Goal: Transaction & Acquisition: Purchase product/service

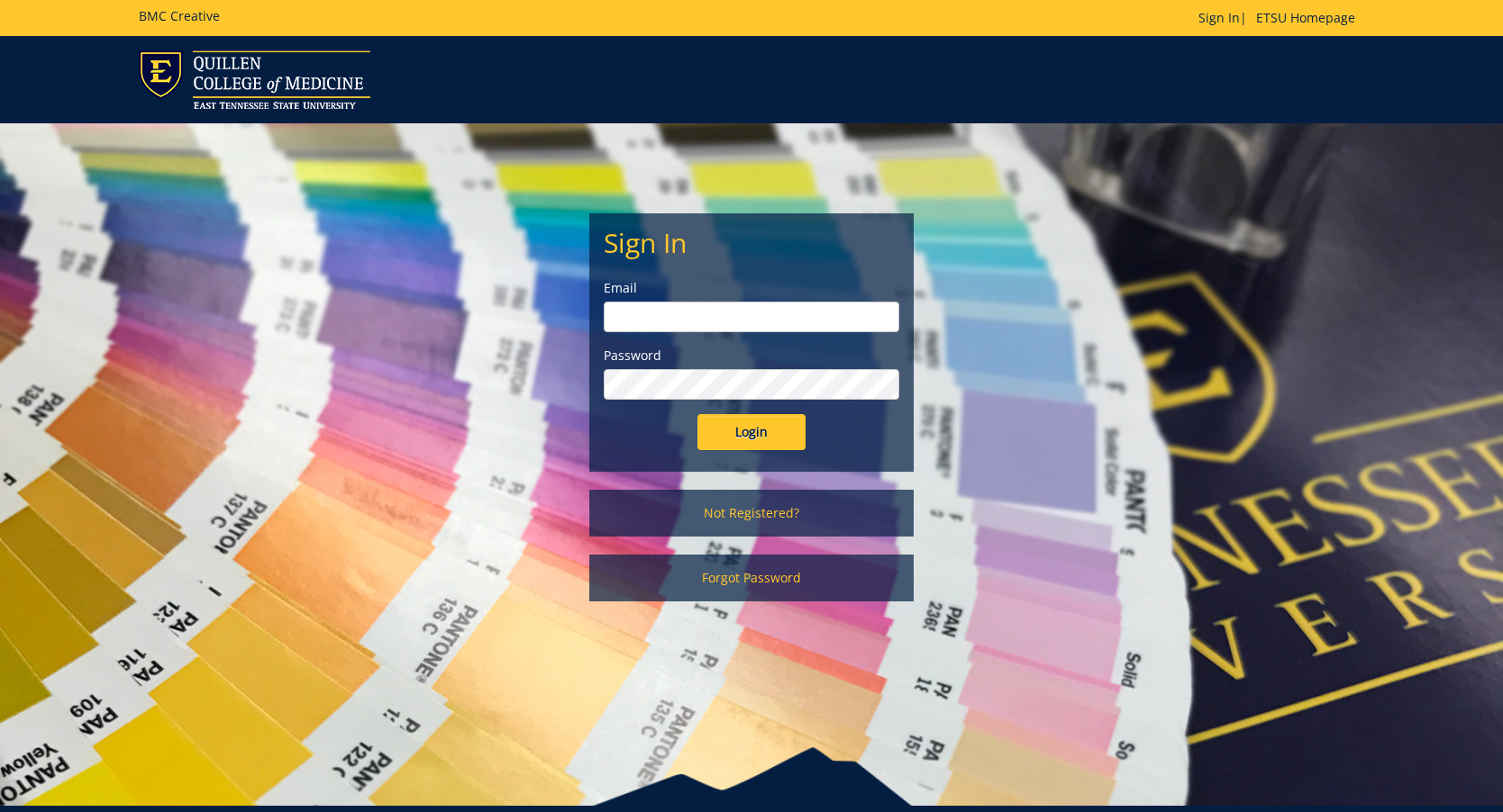
click at [839, 326] on input "email" at bounding box center [751, 316] width 296 height 31
type input "carterka3@etsu.edu"
click at [767, 433] on input "Login" at bounding box center [752, 432] width 108 height 36
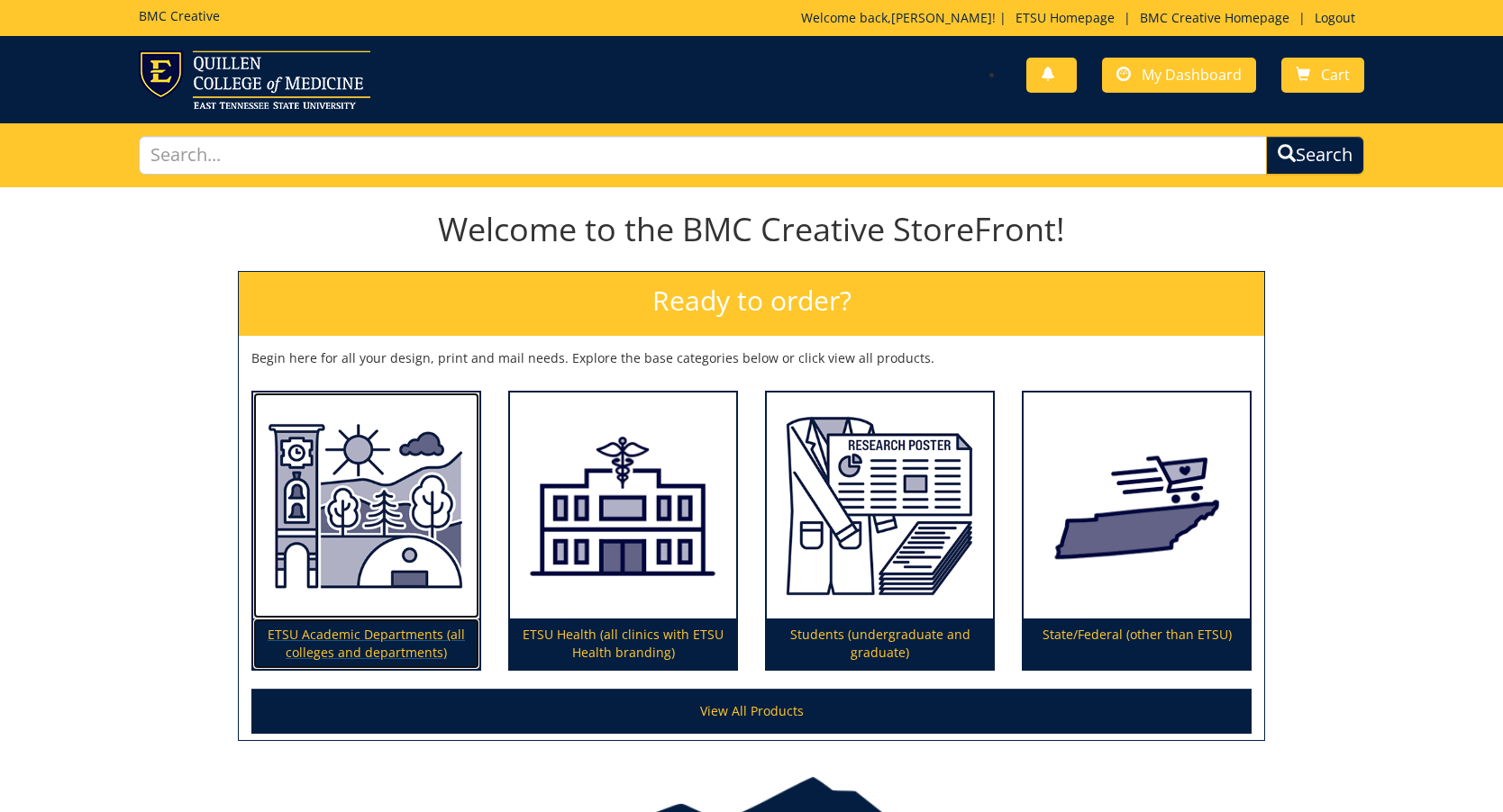
click at [378, 510] on img at bounding box center [365, 507] width 226 height 227
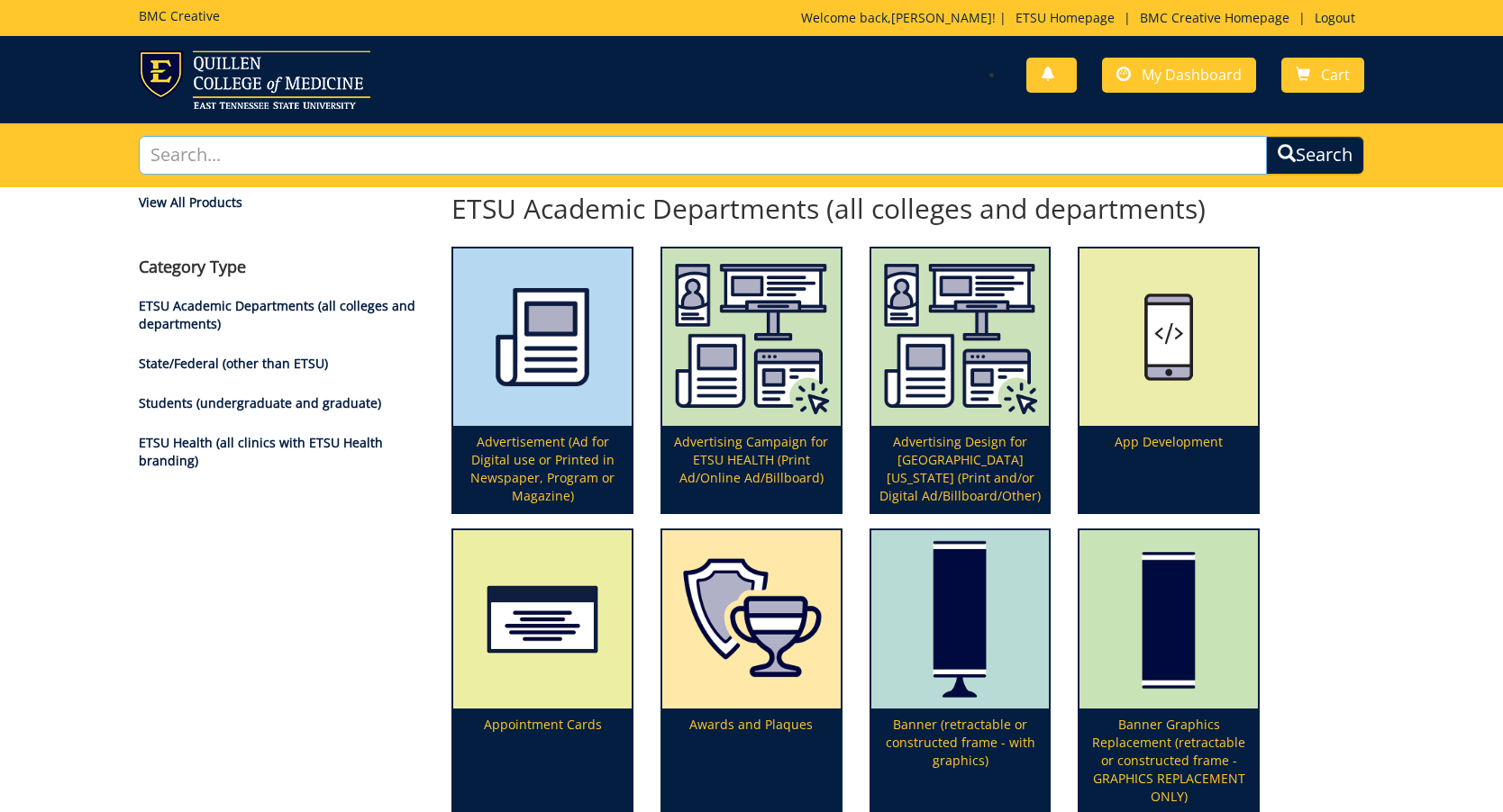
click at [852, 169] on input "text" at bounding box center [702, 155] width 1128 height 39
type input "rack"
click at [1266, 136] on button "Search" at bounding box center [1315, 155] width 99 height 39
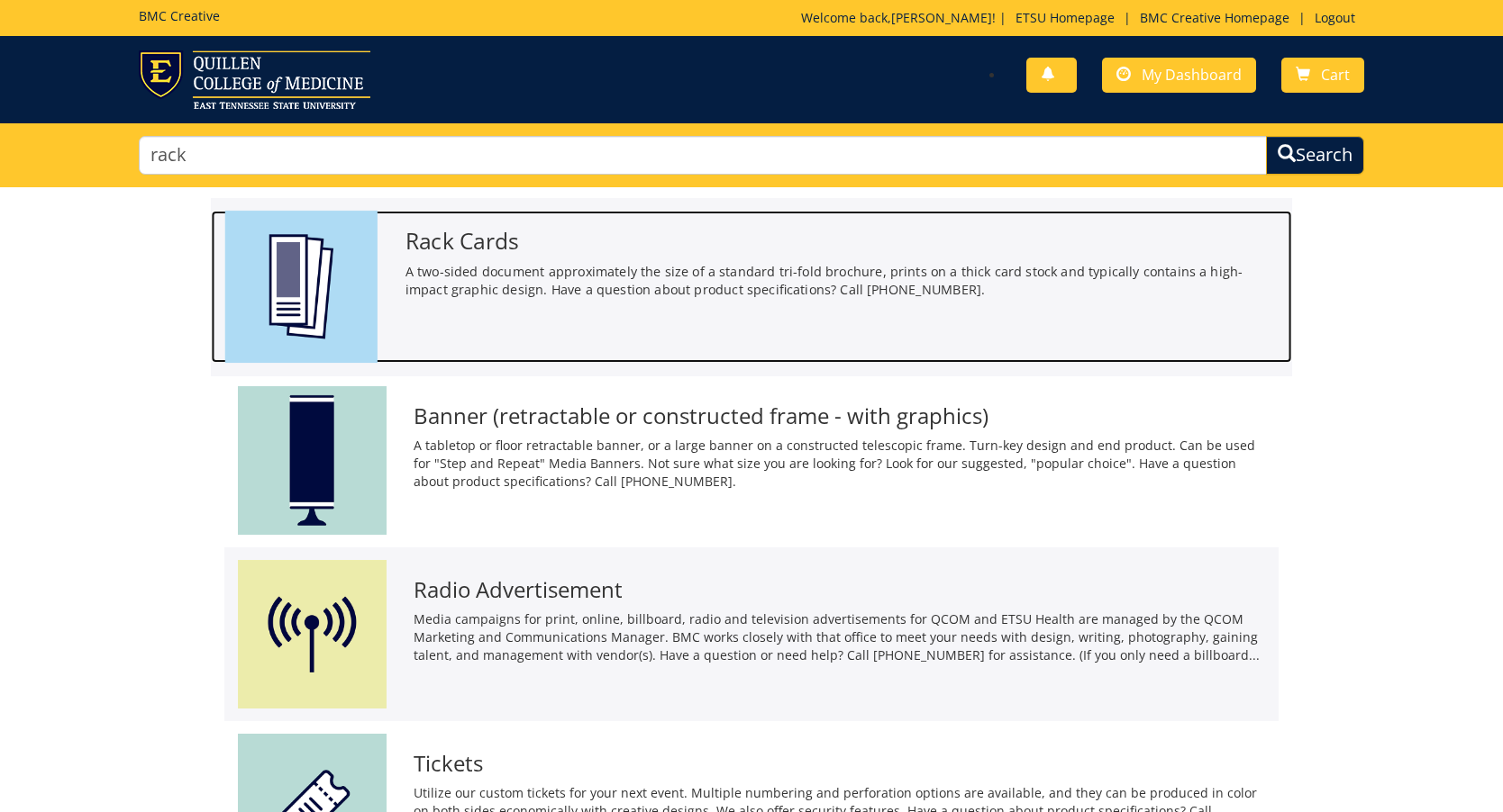
click at [398, 247] on div "Rack Cards A two-sided document approximately the size of a standard tri-fold b…" at bounding box center [841, 260] width 900 height 99
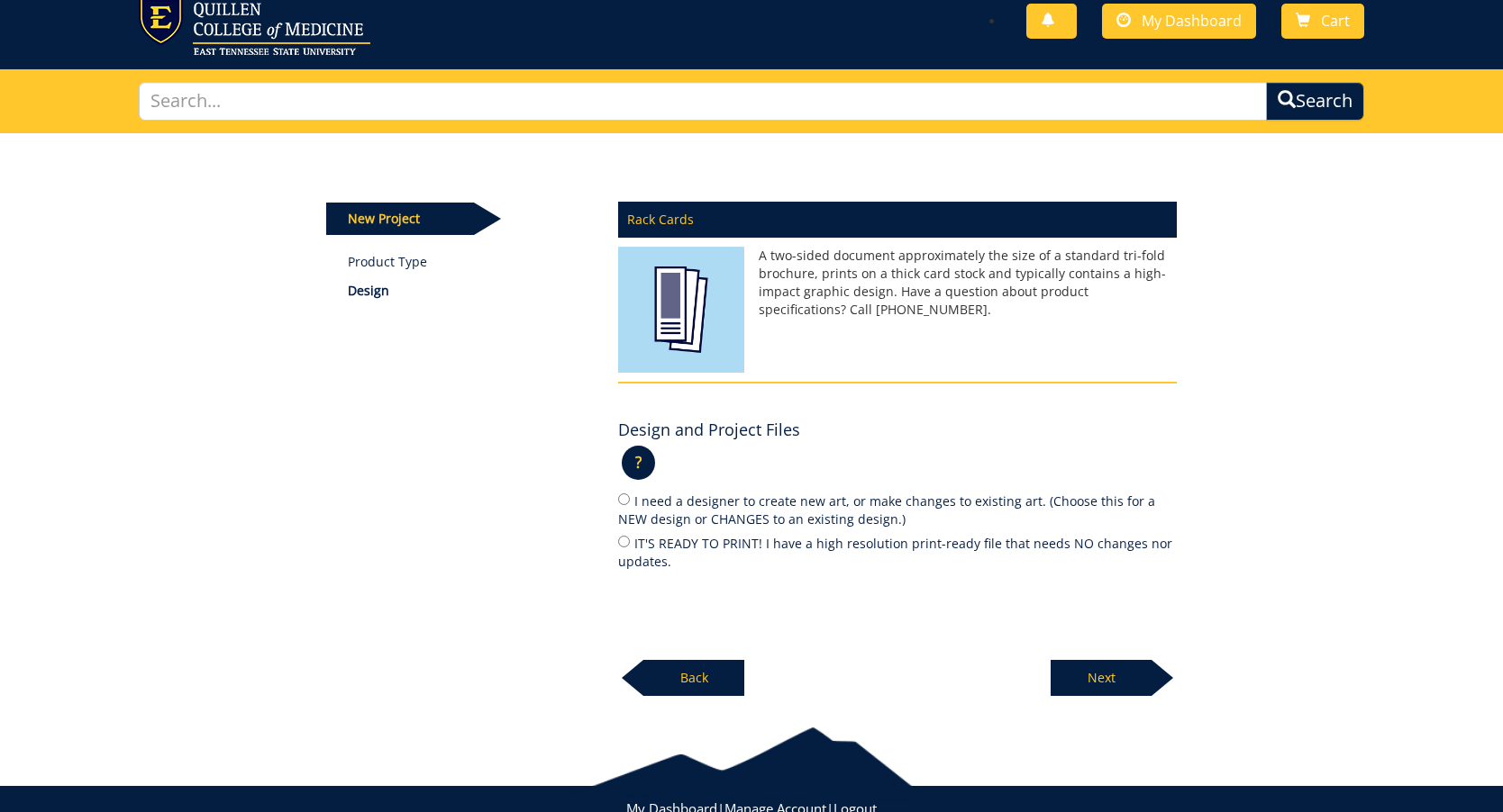
scroll to position [110, 0]
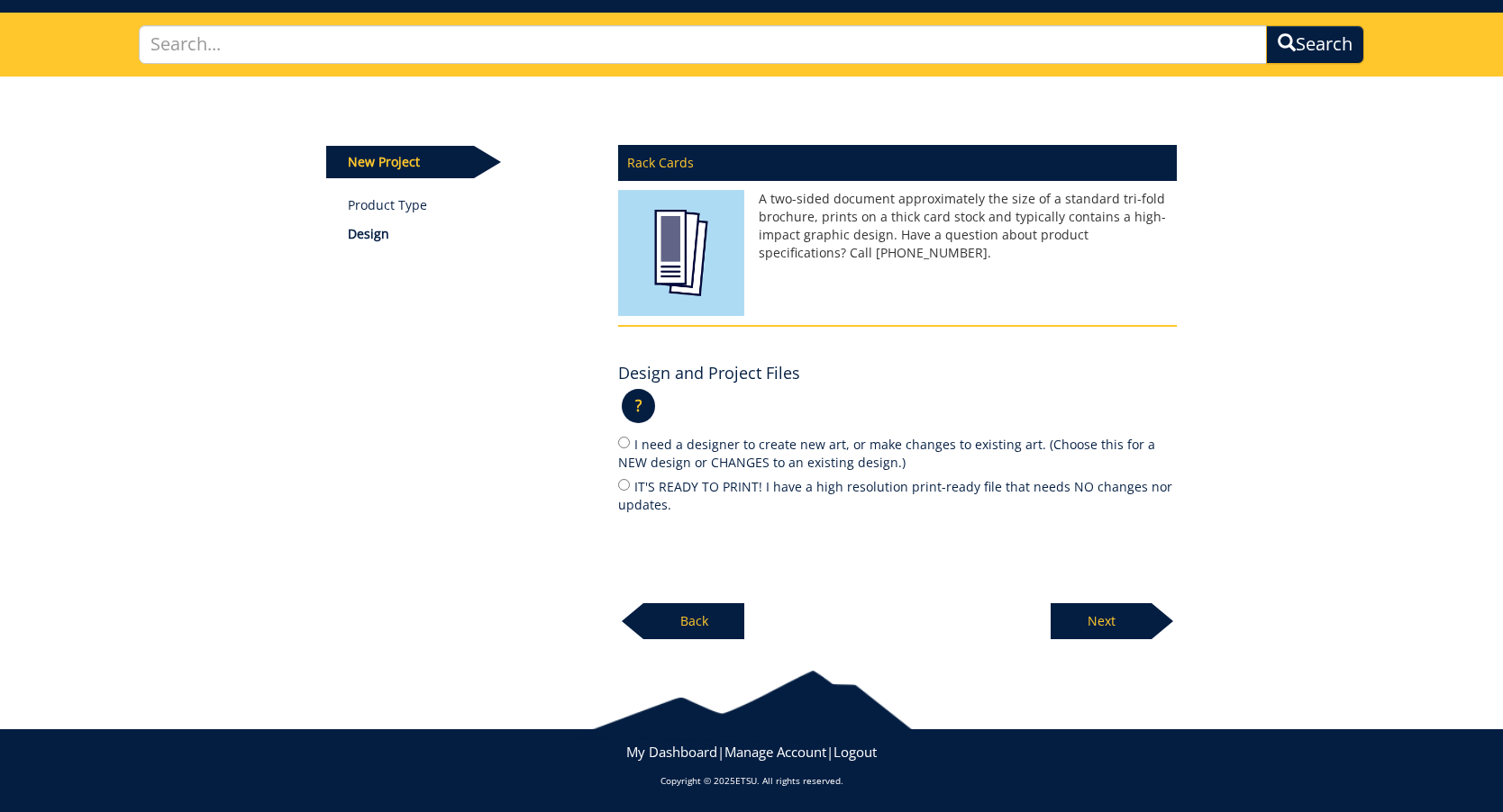
click at [774, 484] on label "IT'S READY TO PRINT! I have a high resolution print-ready file that needs NO ch…" at bounding box center [897, 496] width 558 height 38
click at [630, 484] on input "IT'S READY TO PRINT! I have a high resolution print-ready file that needs NO ch…" at bounding box center [624, 486] width 12 height 12
radio input "true"
click at [1104, 610] on p "Next" at bounding box center [1100, 621] width 101 height 36
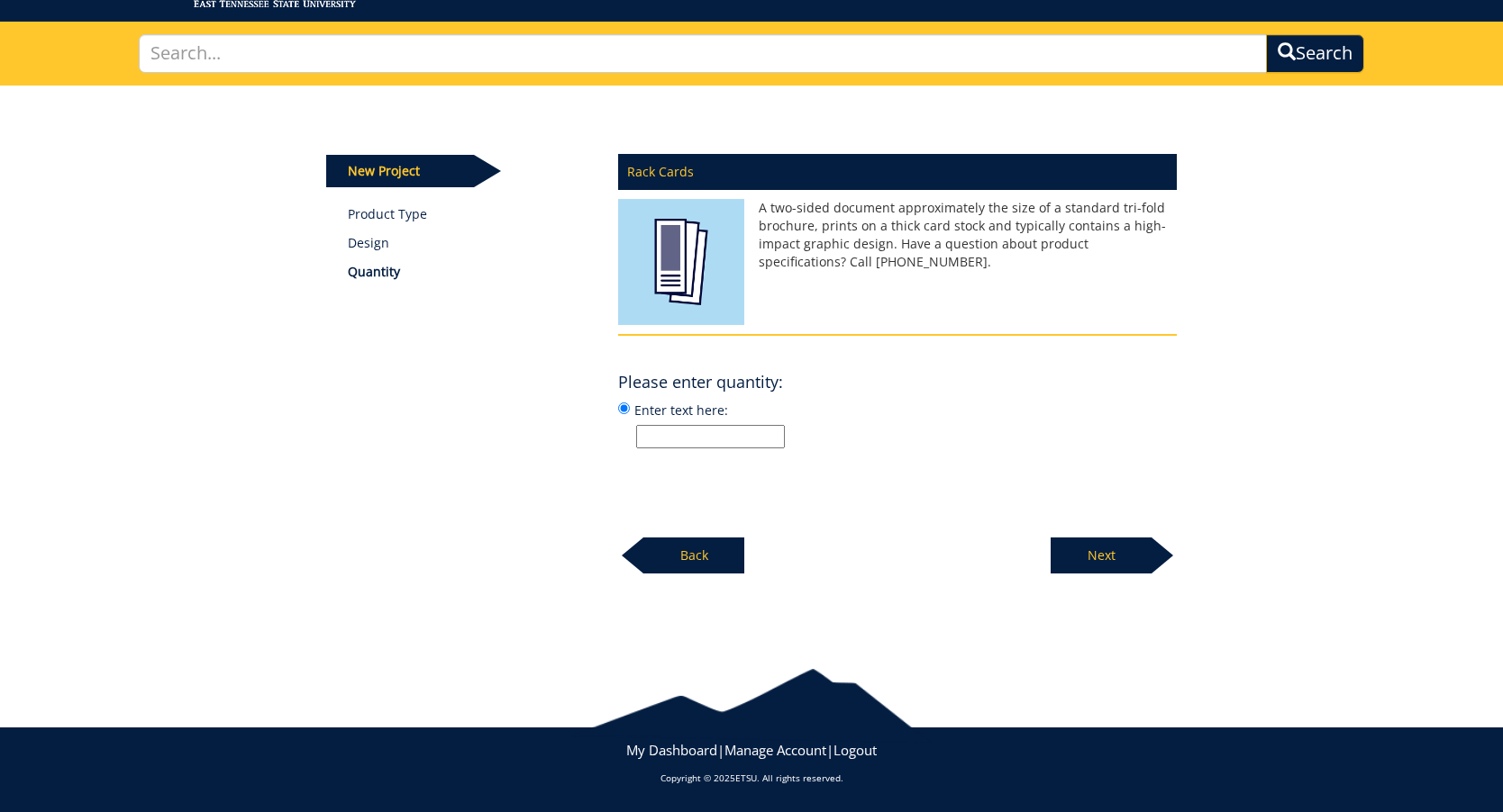
scroll to position [101, 0]
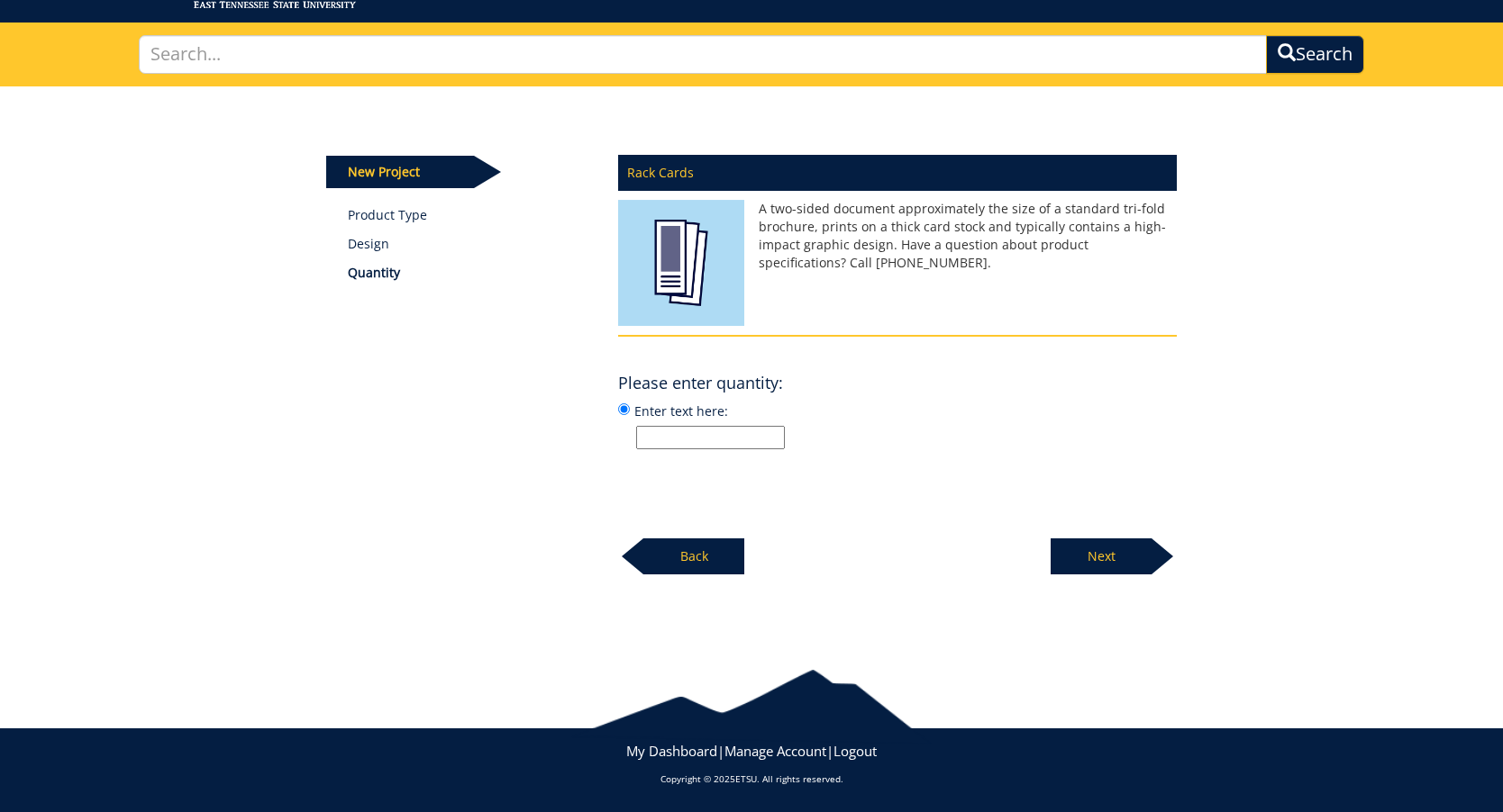
click at [684, 446] on input "Enter text here:" at bounding box center [710, 438] width 148 height 24
type input "750"
click at [783, 495] on div "Rack Cards A two-sided document approximately the size of a standard tri-fold b…" at bounding box center [897, 360] width 585 height 432
click at [1106, 565] on p "Next" at bounding box center [1100, 556] width 101 height 36
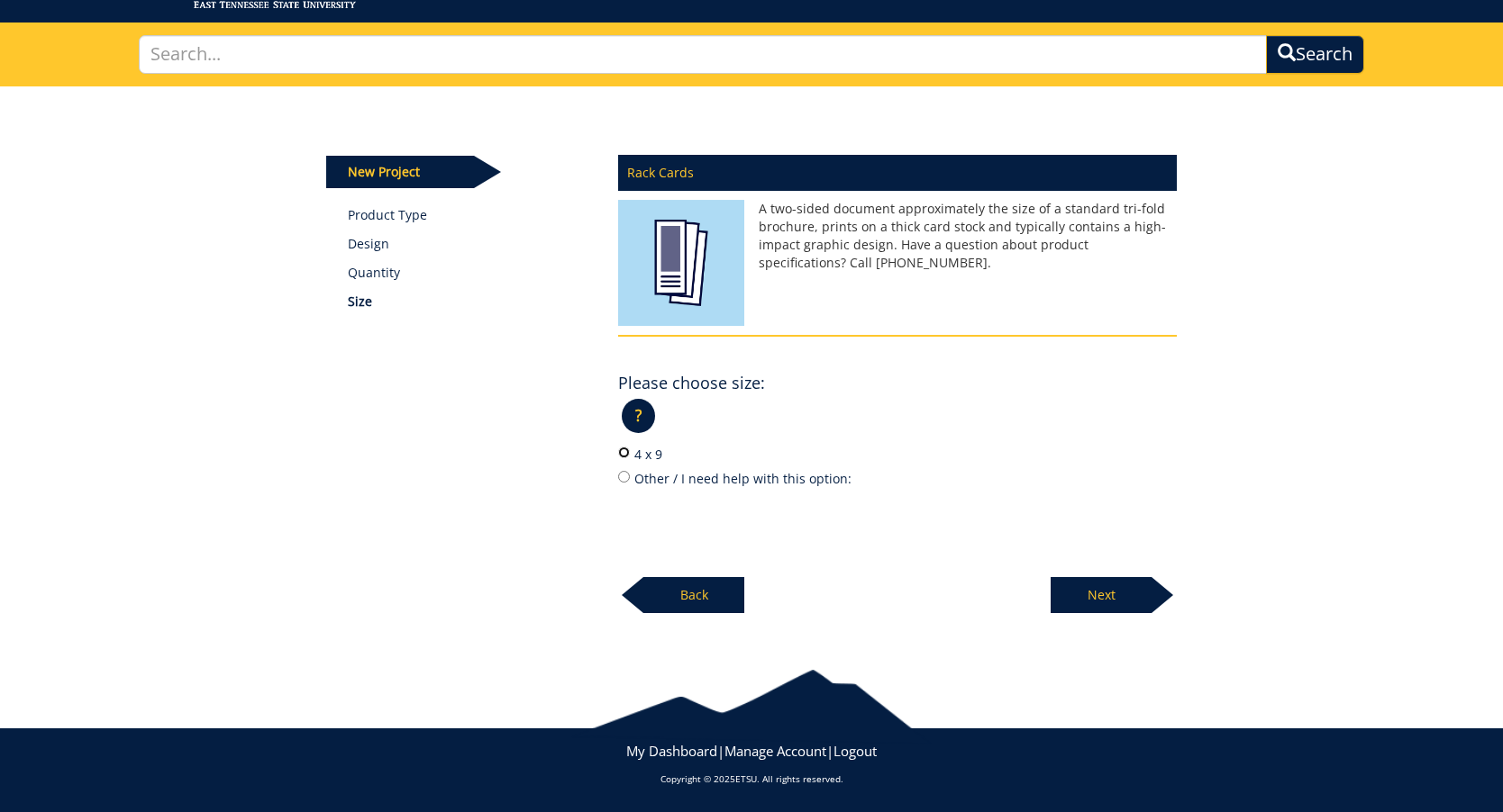
click at [622, 453] on input "4 x 9" at bounding box center [624, 453] width 12 height 12
radio input "true"
click at [1082, 584] on p "Next" at bounding box center [1100, 595] width 101 height 36
click at [678, 452] on label "80# Matte Cover" at bounding box center [897, 454] width 558 height 20
click at [630, 452] on input "80# Matte Cover" at bounding box center [624, 453] width 12 height 12
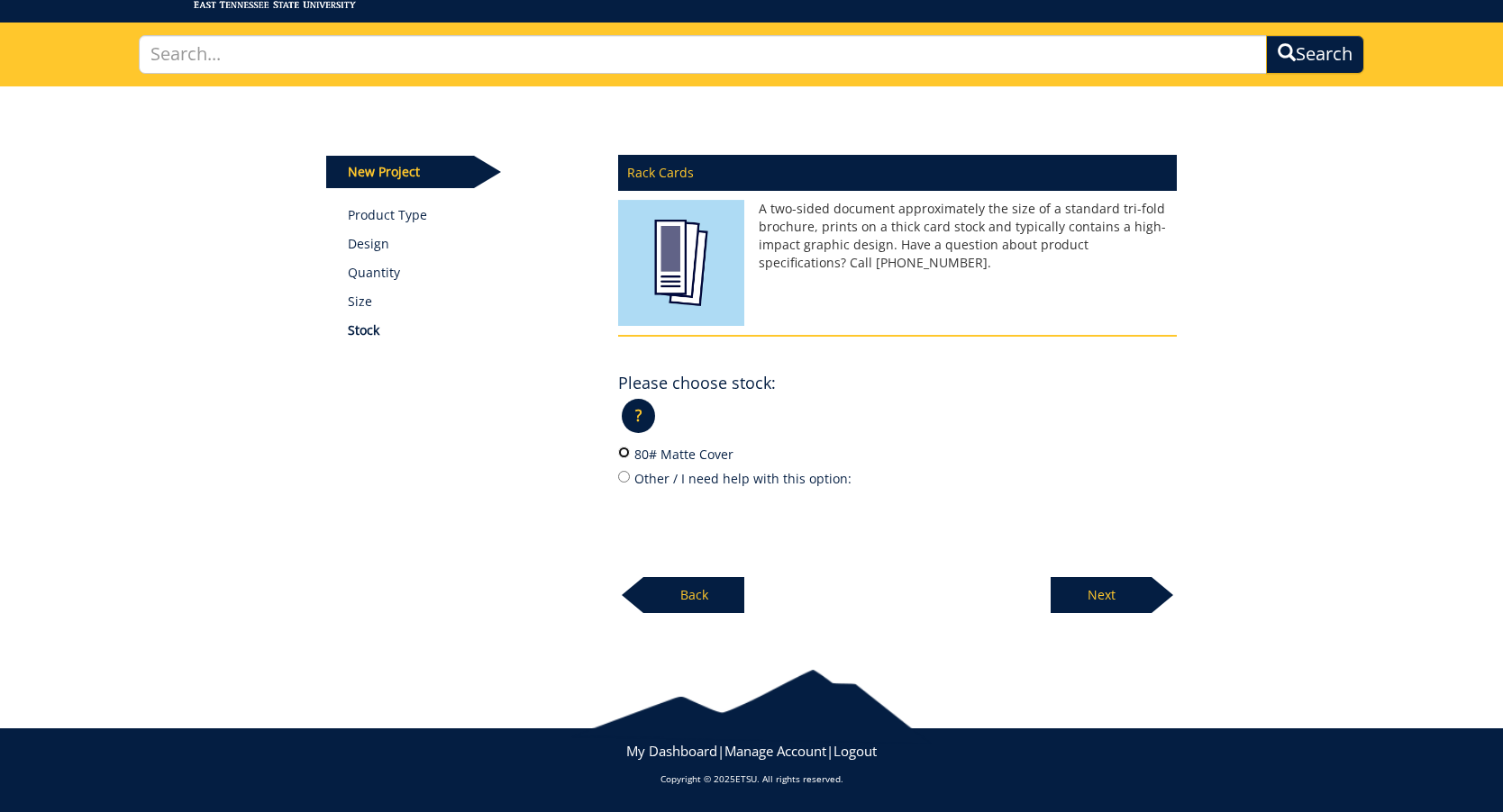
radio input "true"
click at [1110, 592] on p "Next" at bounding box center [1100, 595] width 101 height 36
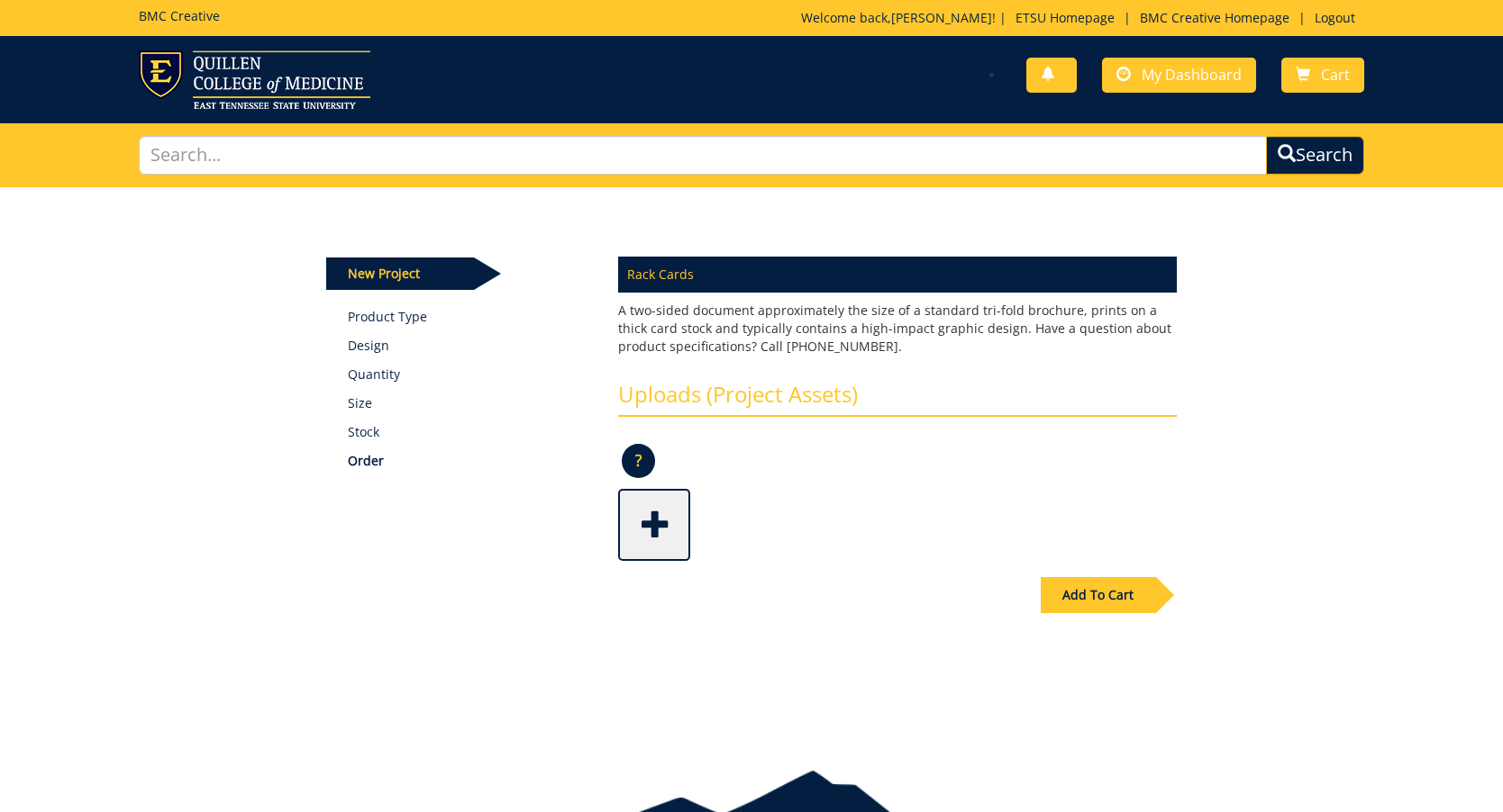
click at [651, 510] on span at bounding box center [656, 522] width 72 height 63
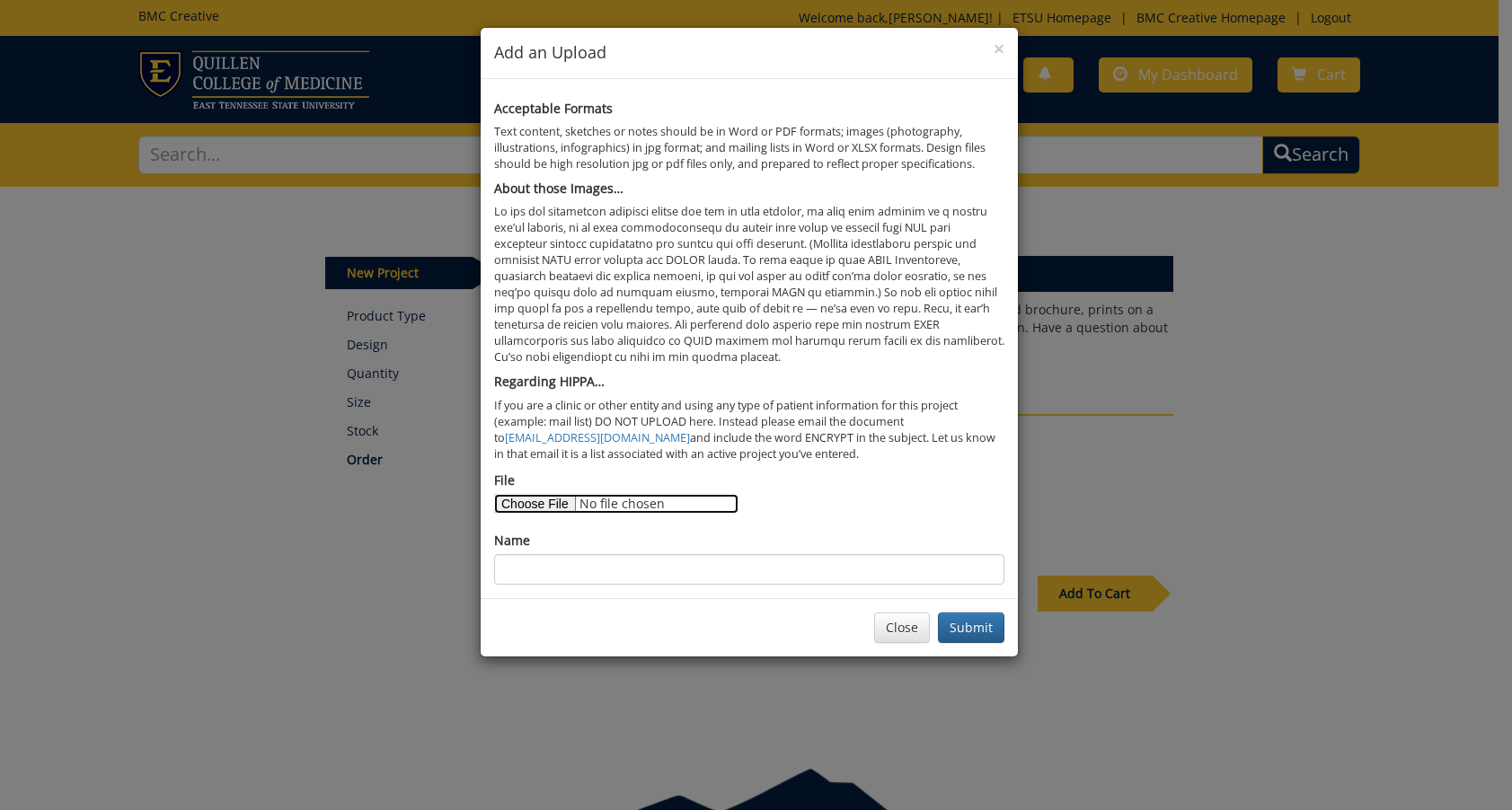
click at [536, 505] on input "File" at bounding box center [617, 504] width 244 height 20
type input "C:\fakepath\Aging Studies - Rack Card.pdf"
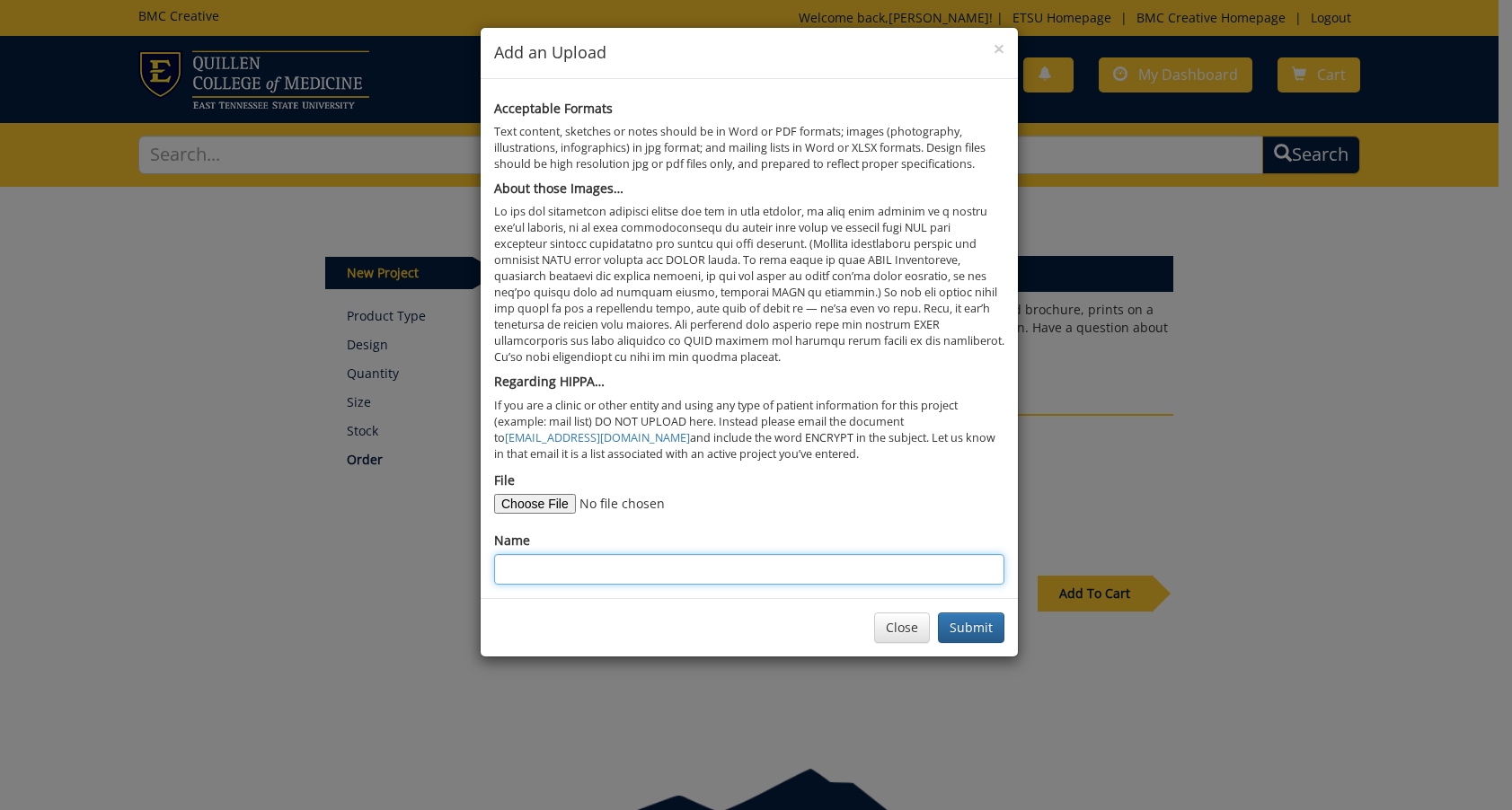
click at [620, 562] on input "Name" at bounding box center [750, 569] width 510 height 31
type input "Aging Studies Rack Card"
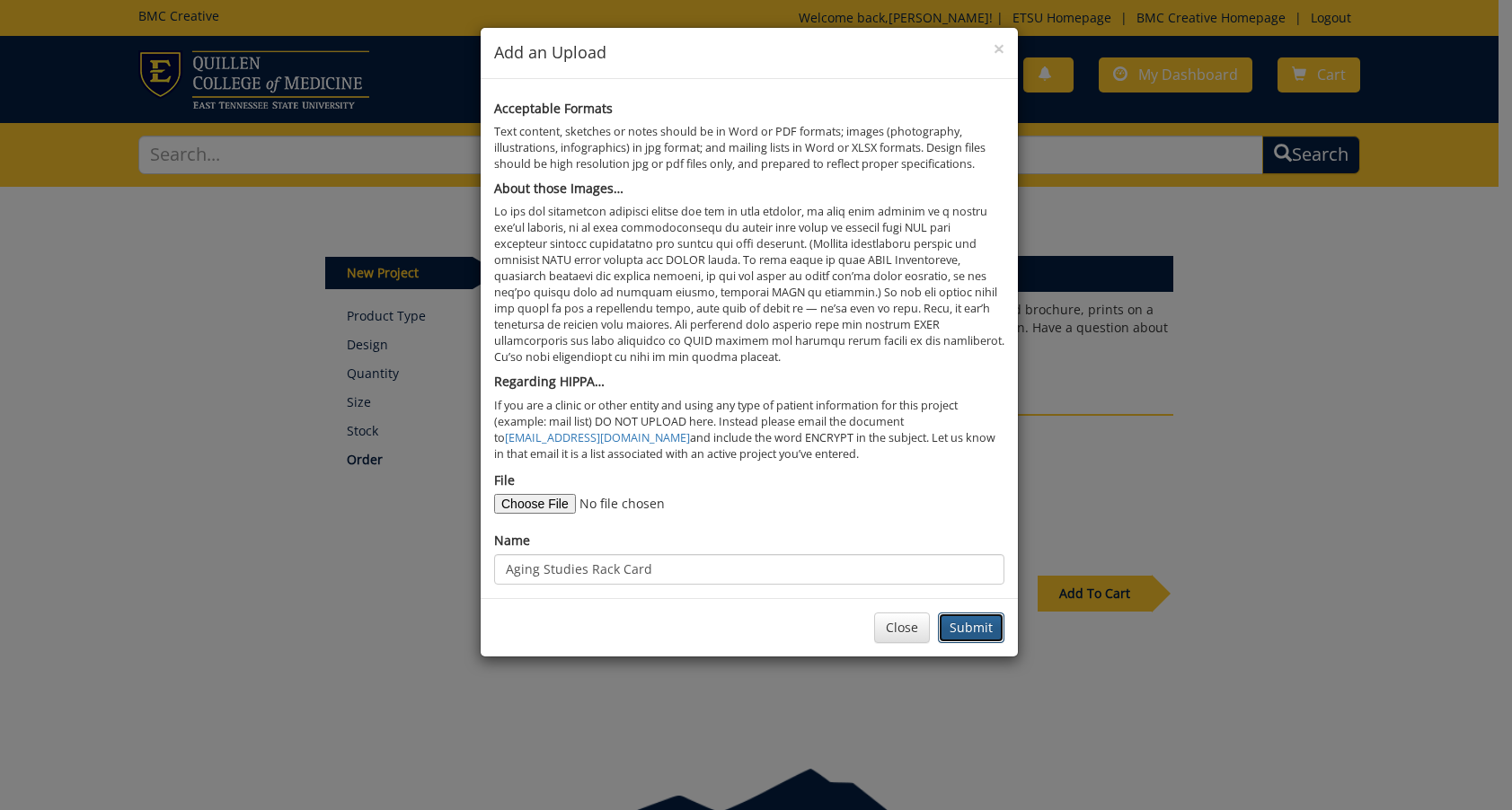
drag, startPoint x: 963, startPoint y: 624, endPoint x: 933, endPoint y: 629, distance: 30.4
click at [963, 624] on button "Submit" at bounding box center [971, 627] width 67 height 31
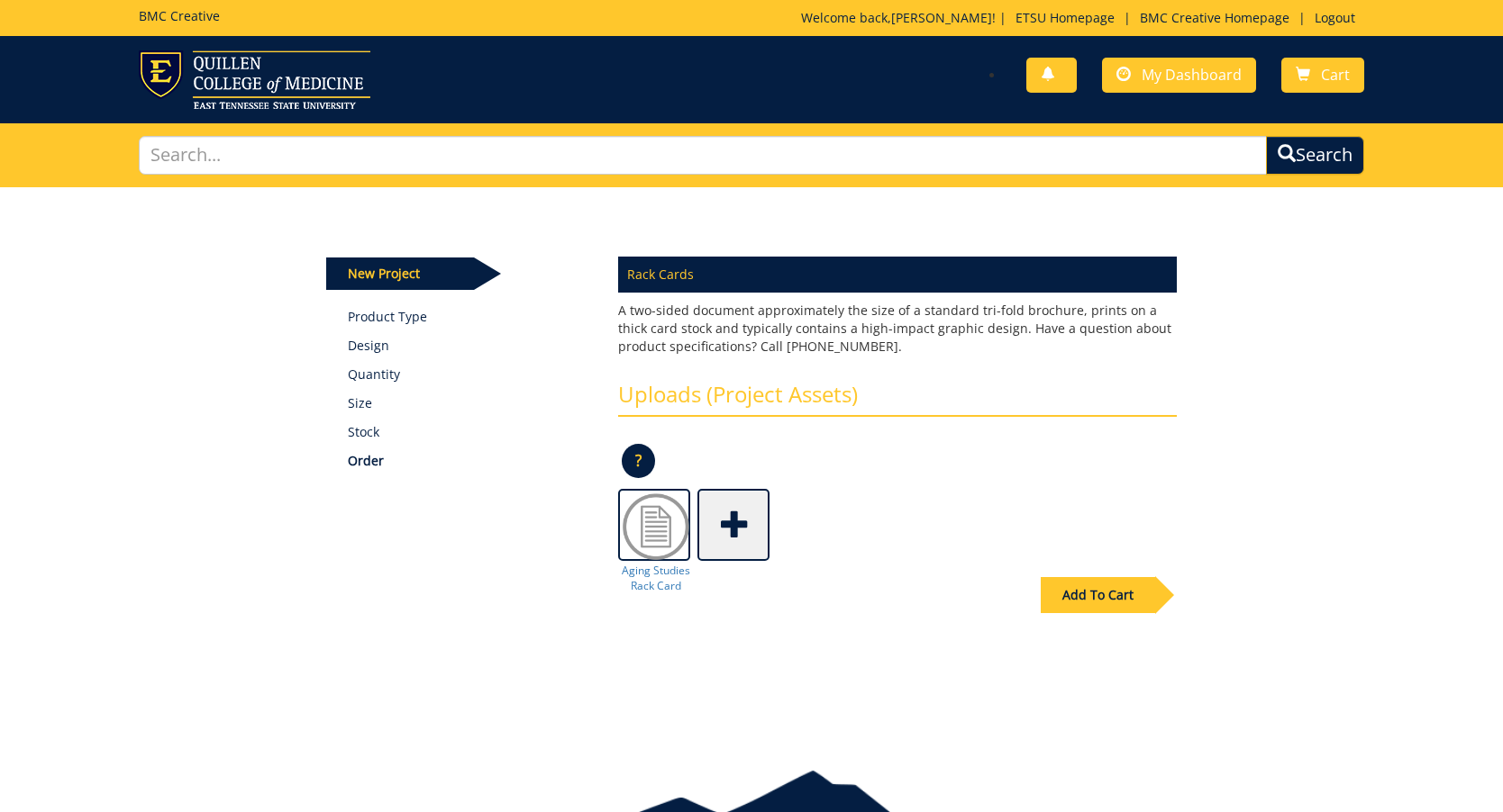
click at [1097, 589] on div "Add To Cart" at bounding box center [1097, 595] width 114 height 36
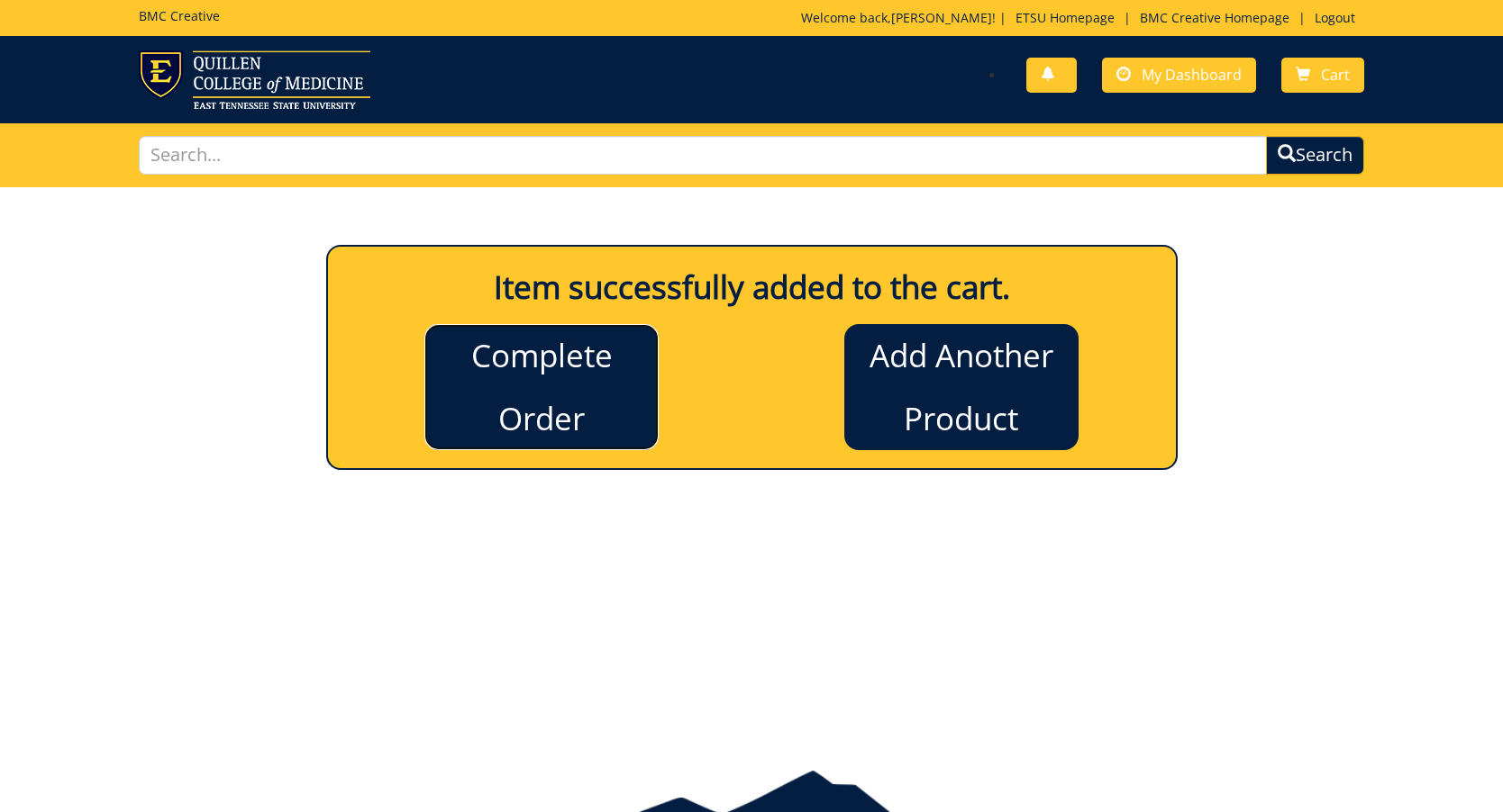
click at [563, 412] on link "Complete Order" at bounding box center [540, 387] width 234 height 126
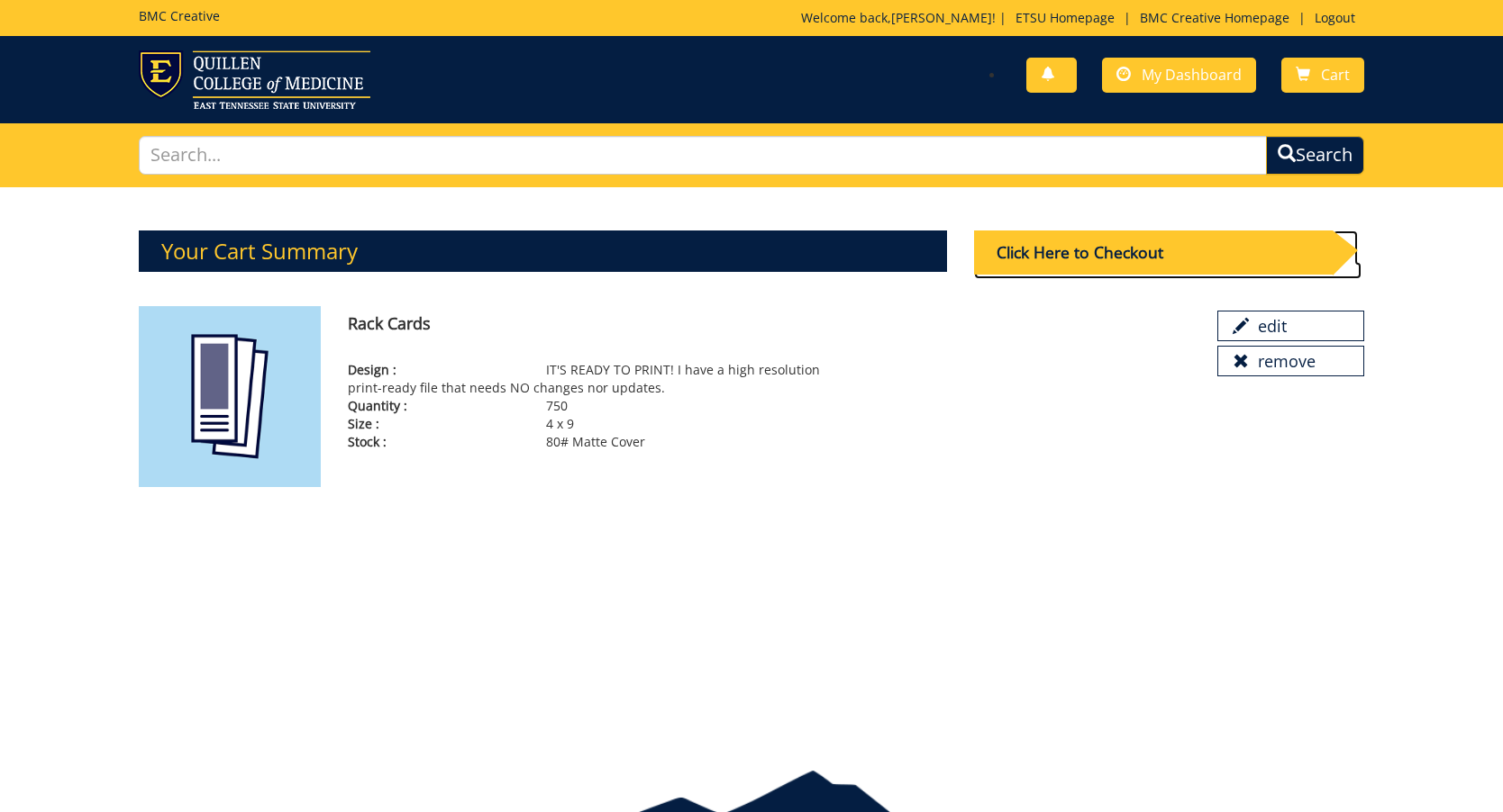
click at [1098, 254] on div "Click Here to Checkout" at bounding box center [1153, 253] width 358 height 44
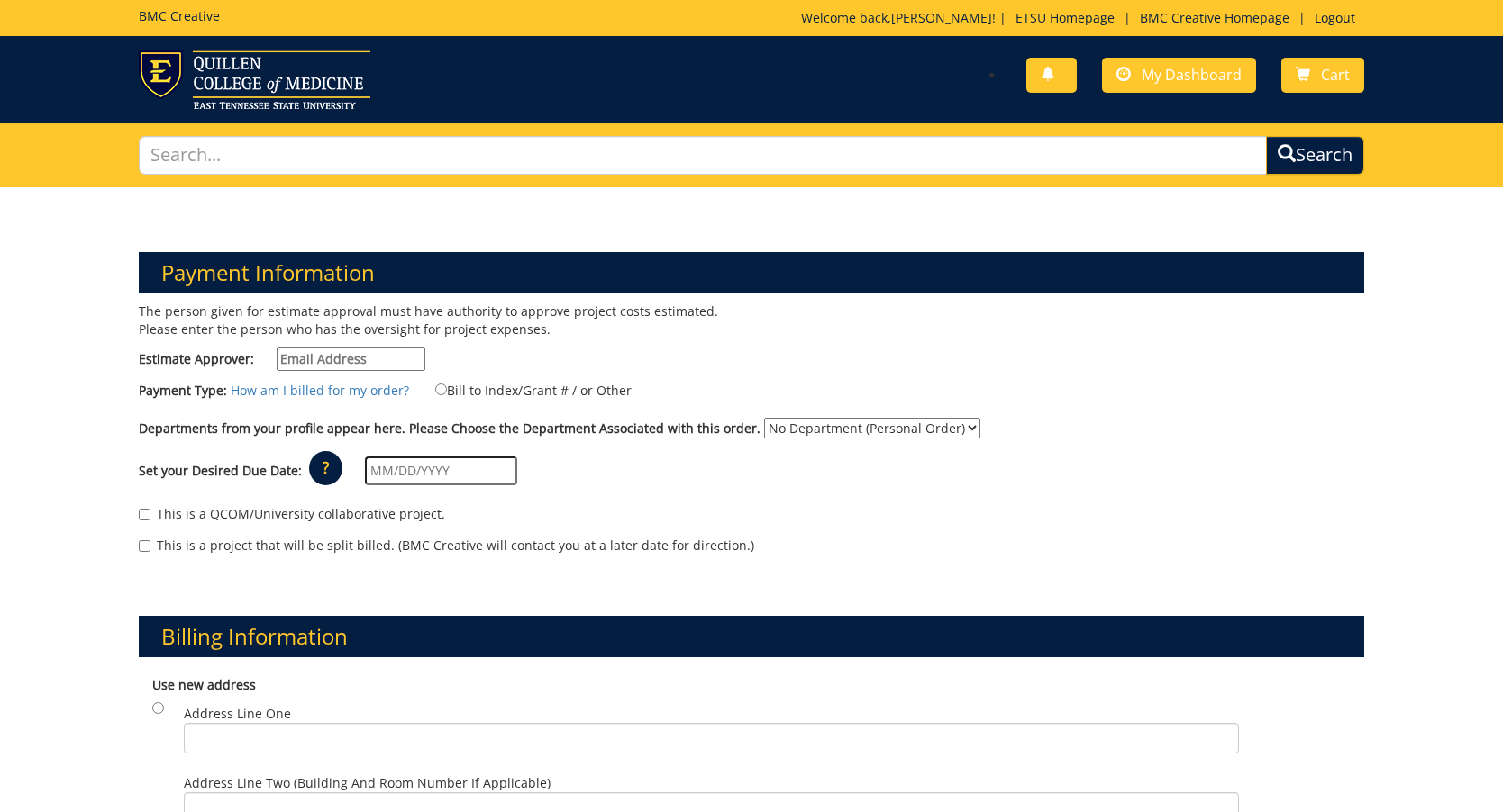
click at [320, 356] on input "Estimate Approver:" at bounding box center [350, 359] width 148 height 24
type input "carterka3@etsu.edu"
click at [539, 394] on label "Bill to Index/Grant # / or Other" at bounding box center [523, 390] width 219 height 20
click at [447, 394] on input "Bill to Index/Grant # / or Other" at bounding box center [441, 390] width 12 height 12
radio input "true"
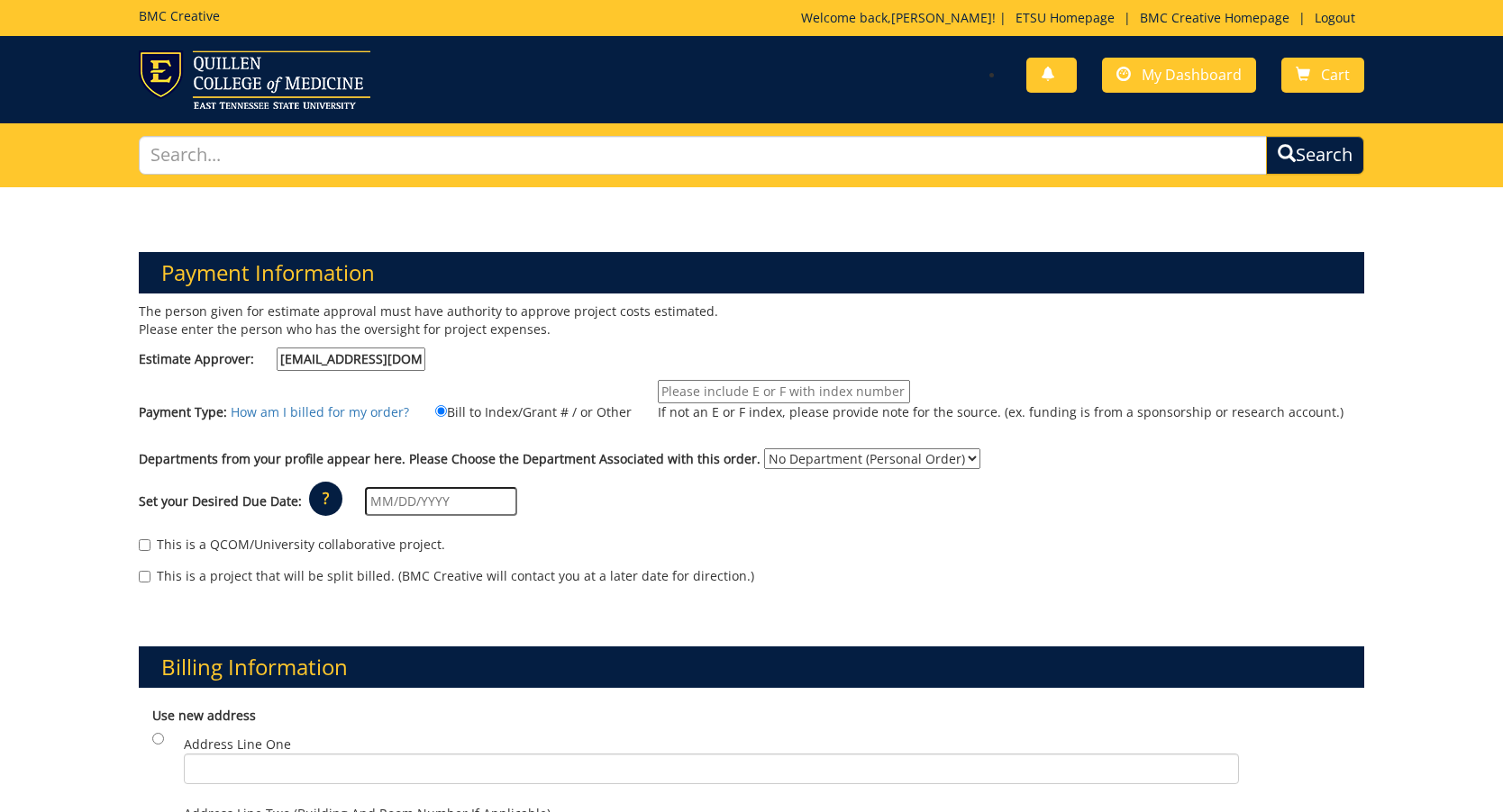
click at [679, 394] on input "If not an E or F index, please provide note for the source. (ex. funding is fro…" at bounding box center [783, 392] width 252 height 24
type input "10-21300-200102-120-75450-200-999-999-999-999-99"
click at [555, 420] on label "Bill to Index/Grant # / or Other" at bounding box center [523, 412] width 219 height 20
click at [447, 417] on input "Bill to Index/Grant # / or Other" at bounding box center [441, 411] width 12 height 12
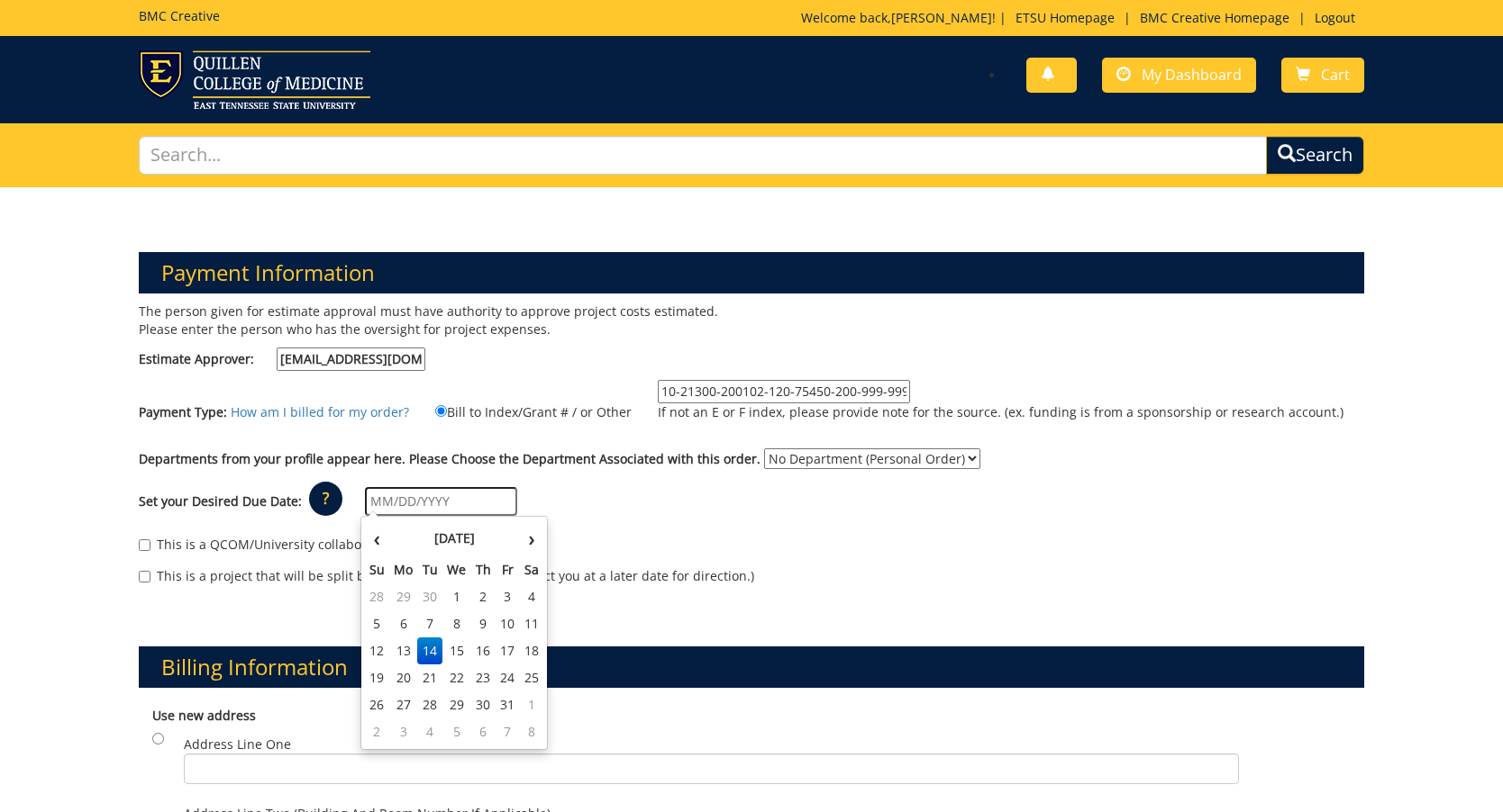
click at [441, 499] on input "text" at bounding box center [441, 502] width 152 height 29
click at [401, 701] on td "27" at bounding box center [403, 705] width 29 height 27
click at [444, 504] on input "10/27/2025" at bounding box center [441, 502] width 152 height 29
click at [527, 707] on td "1" at bounding box center [532, 705] width 24 height 27
type input "[DATE]"
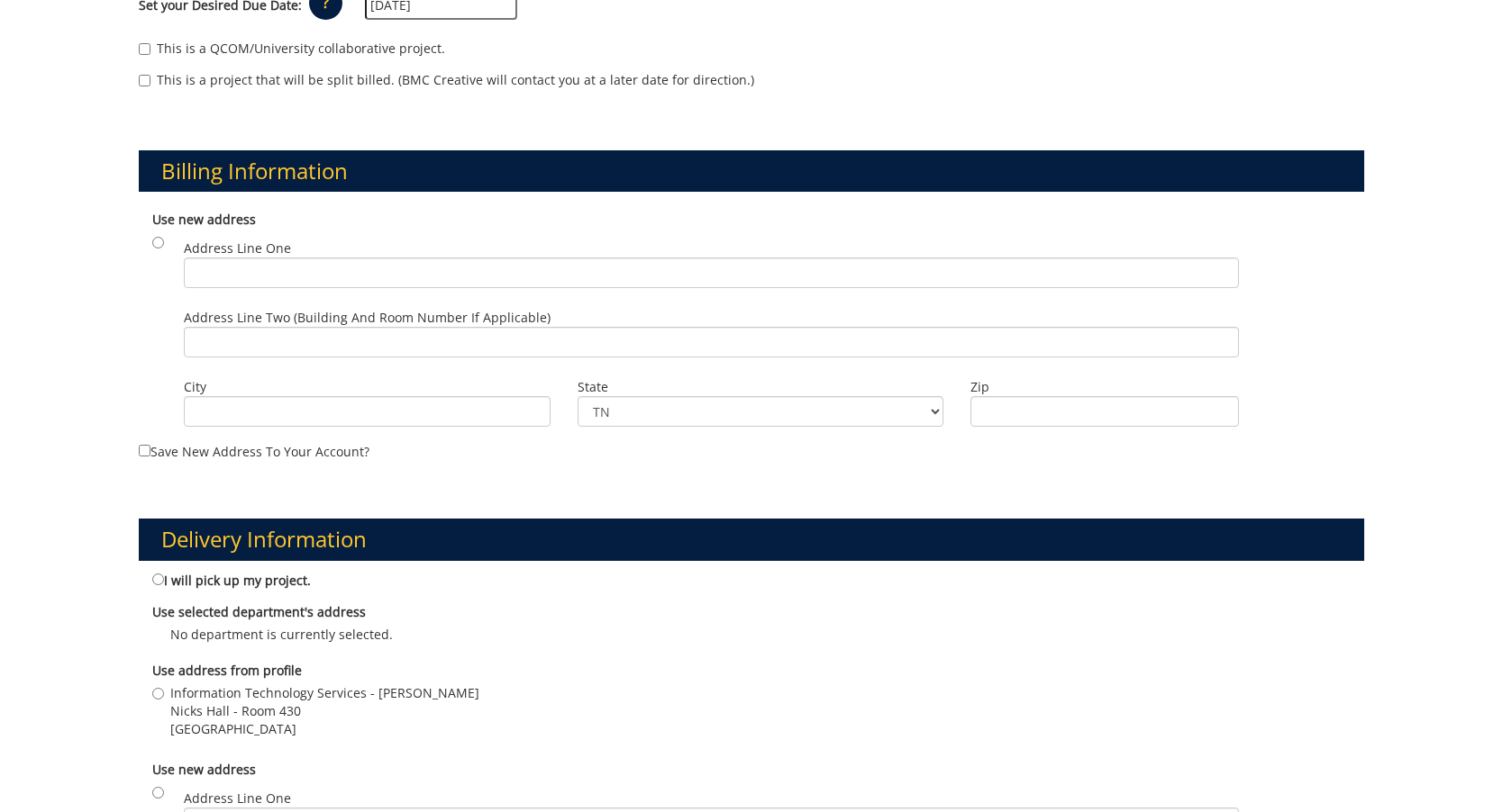
scroll to position [510, 0]
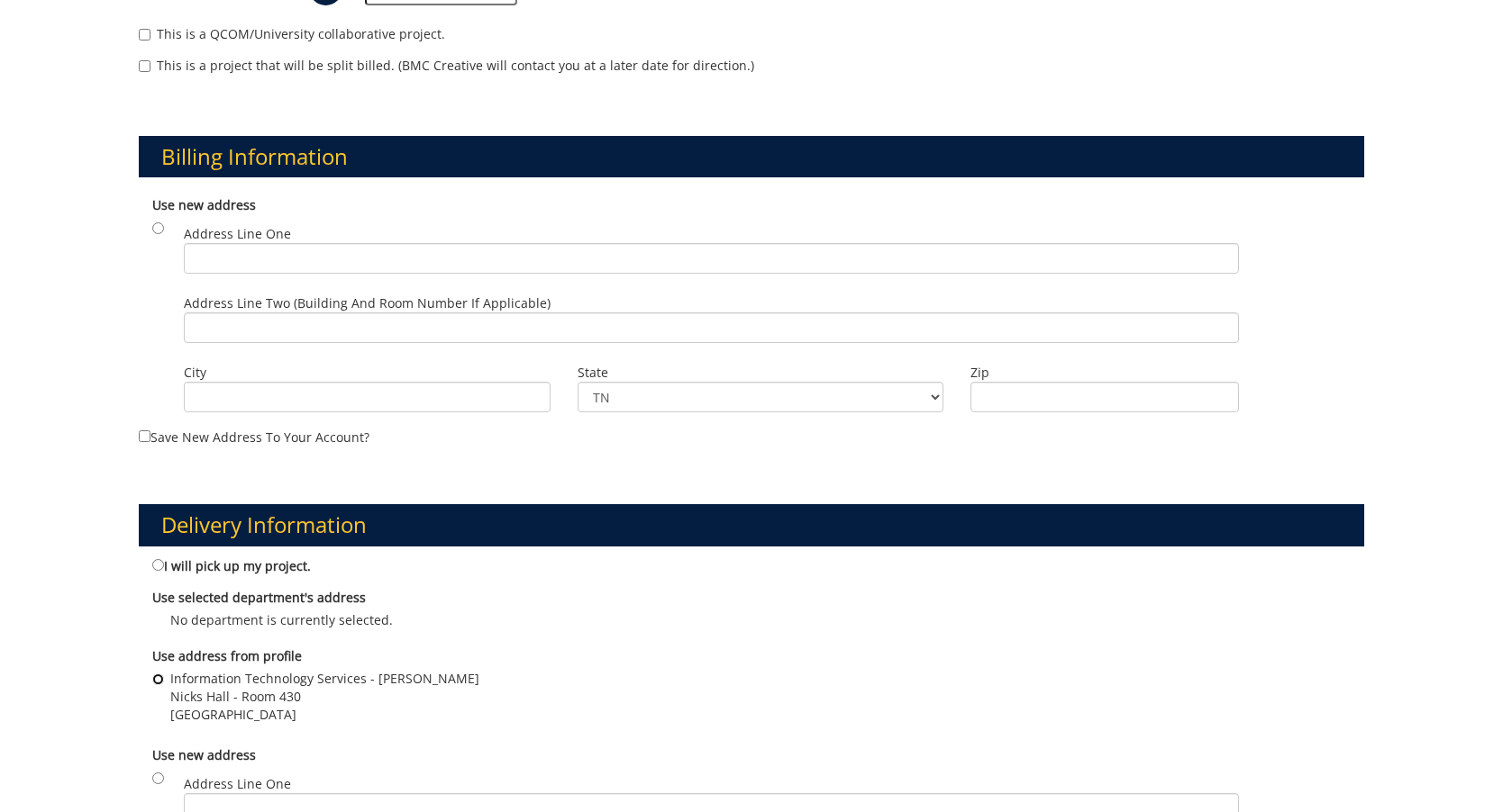
click at [160, 676] on input "Information Technology Services - Kristine Carter Nicks Hall - Room 430 Johnson…" at bounding box center [158, 680] width 12 height 12
radio input "true"
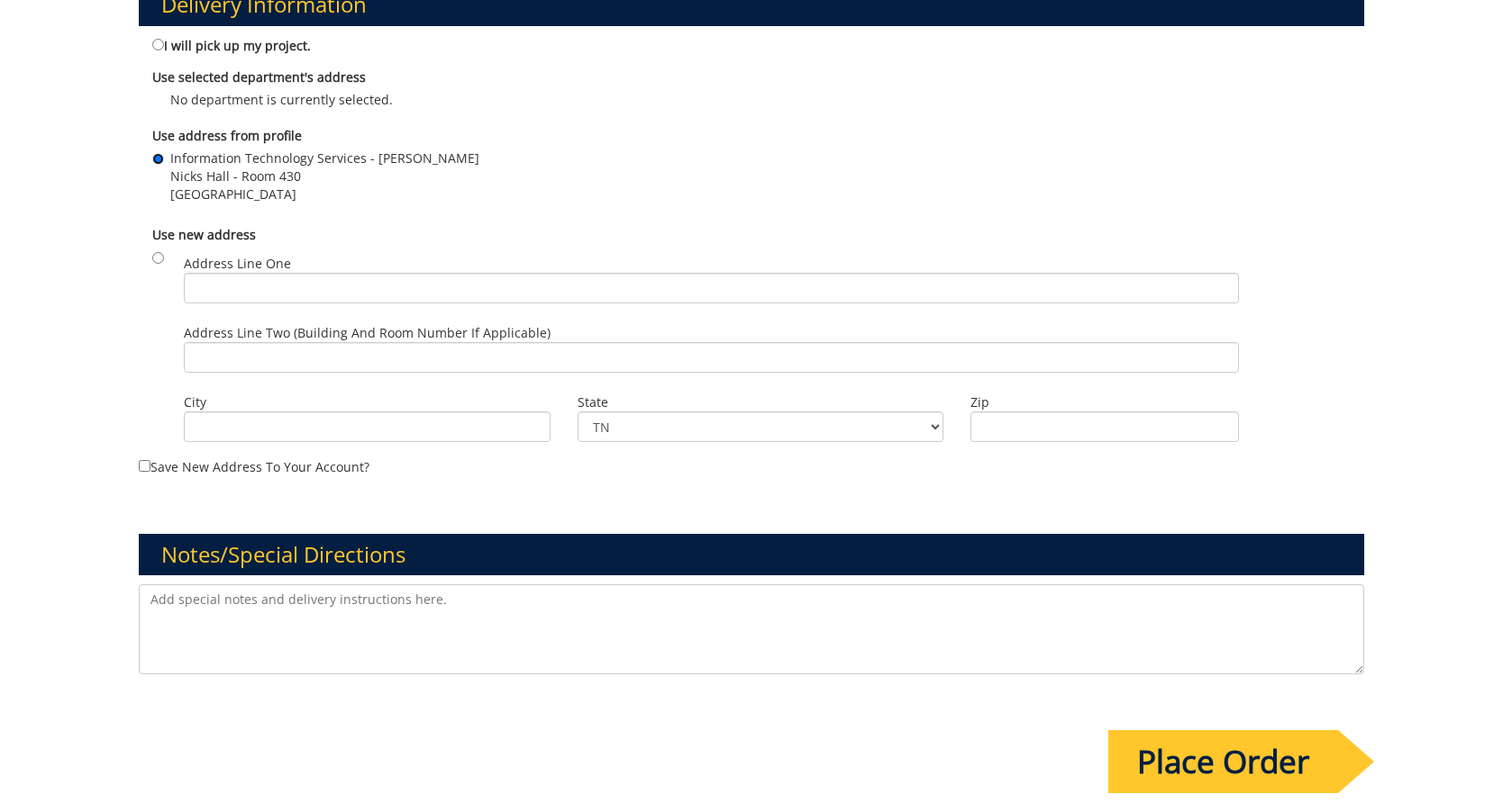
scroll to position [1035, 0]
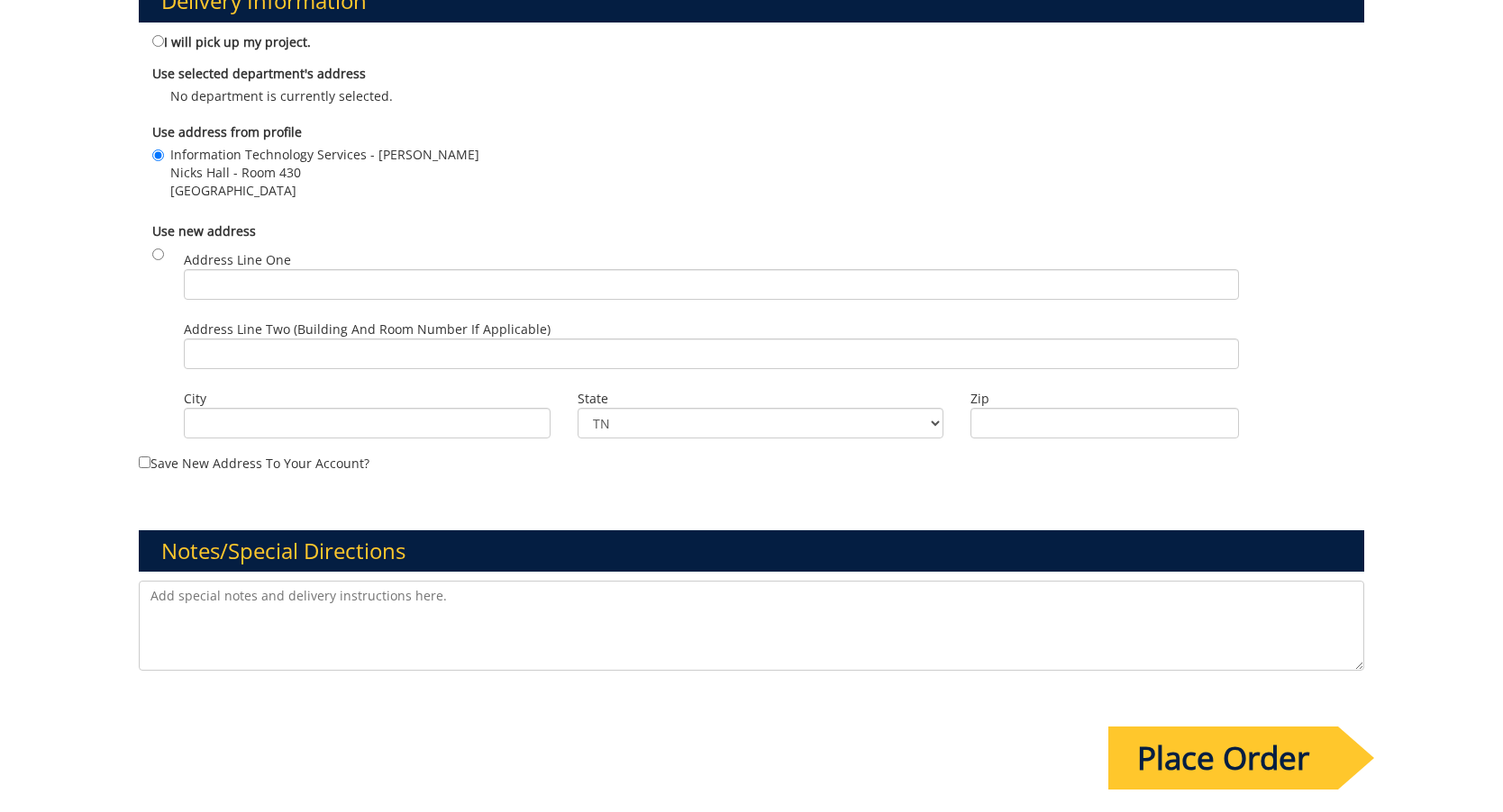
click at [1246, 744] on input "Place Order" at bounding box center [1222, 757] width 230 height 63
